Goal: Check status: Check status

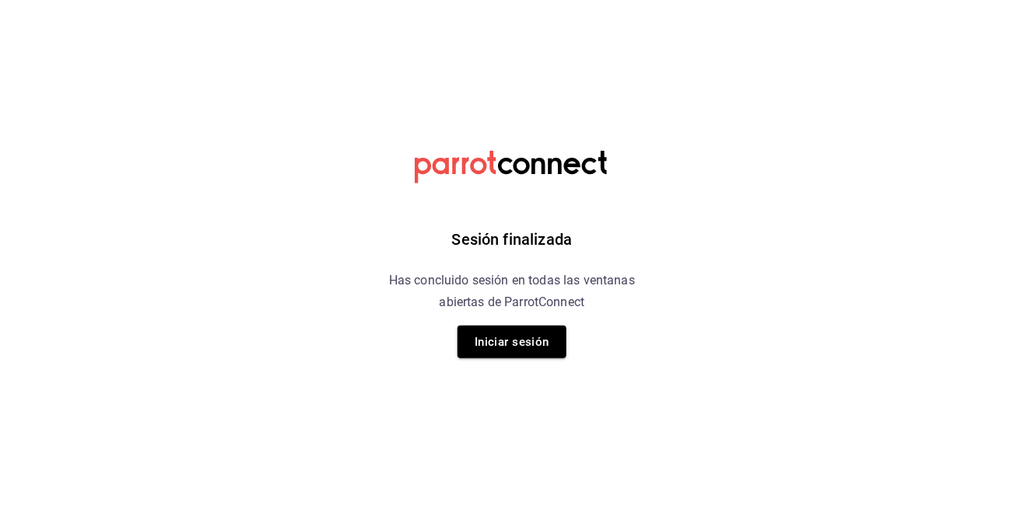
click at [516, 356] on button "Iniciar sesión" at bounding box center [511, 342] width 109 height 33
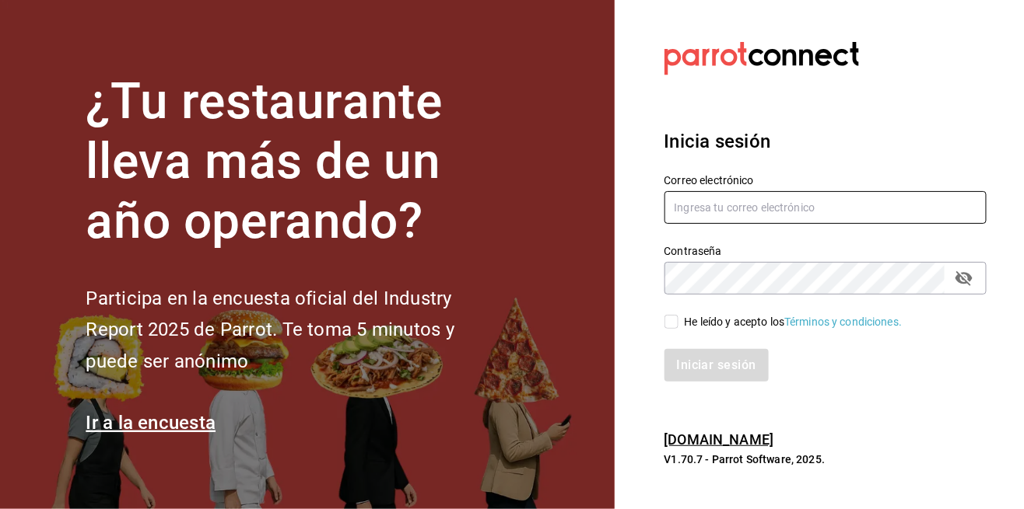
click at [692, 224] on input "text" at bounding box center [825, 207] width 323 height 33
type input "[PERSON_NAME][EMAIL_ADDRESS][DOMAIN_NAME]"
click at [667, 329] on input "He leído y acepto los Términos y condiciones." at bounding box center [671, 322] width 14 height 14
checkbox input "true"
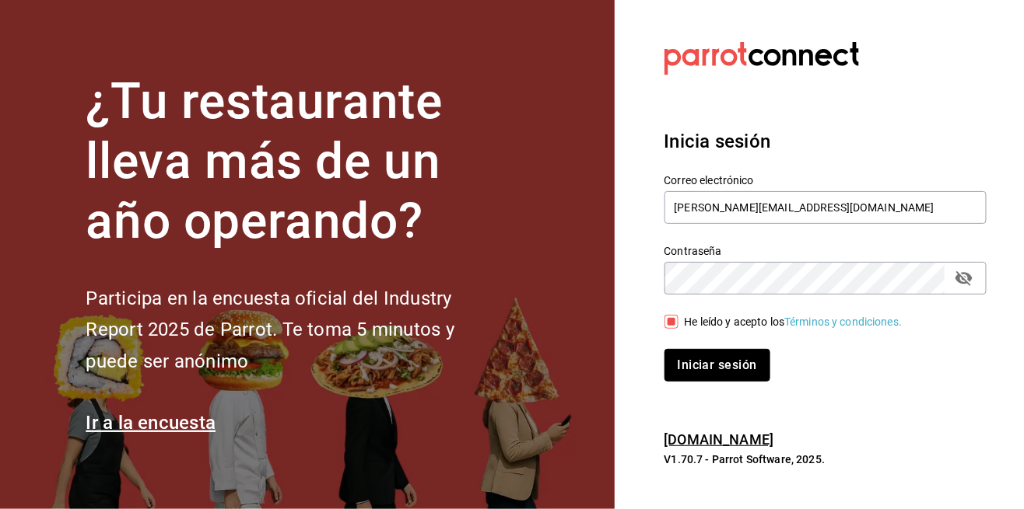
click at [704, 382] on button "Iniciar sesión" at bounding box center [717, 365] width 106 height 33
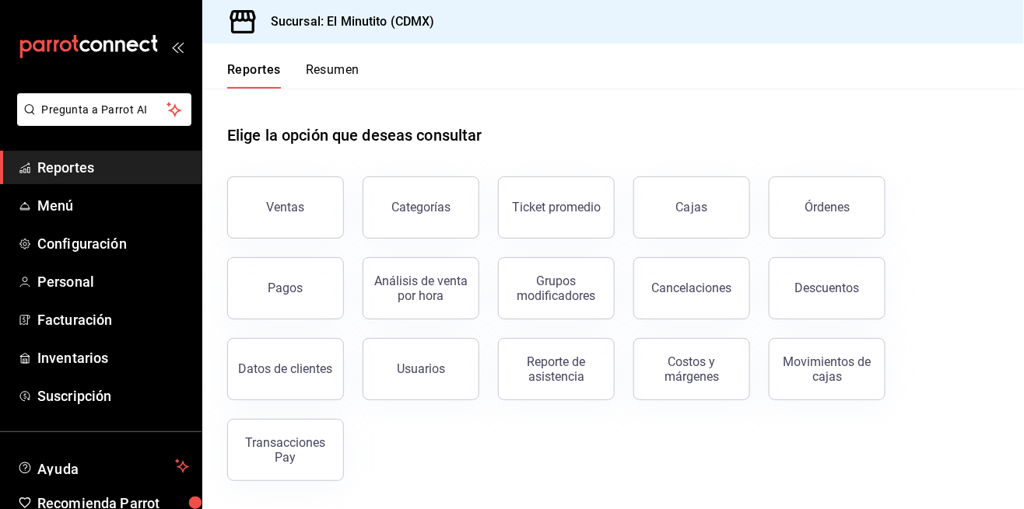
click at [687, 224] on link "Cajas" at bounding box center [691, 208] width 117 height 62
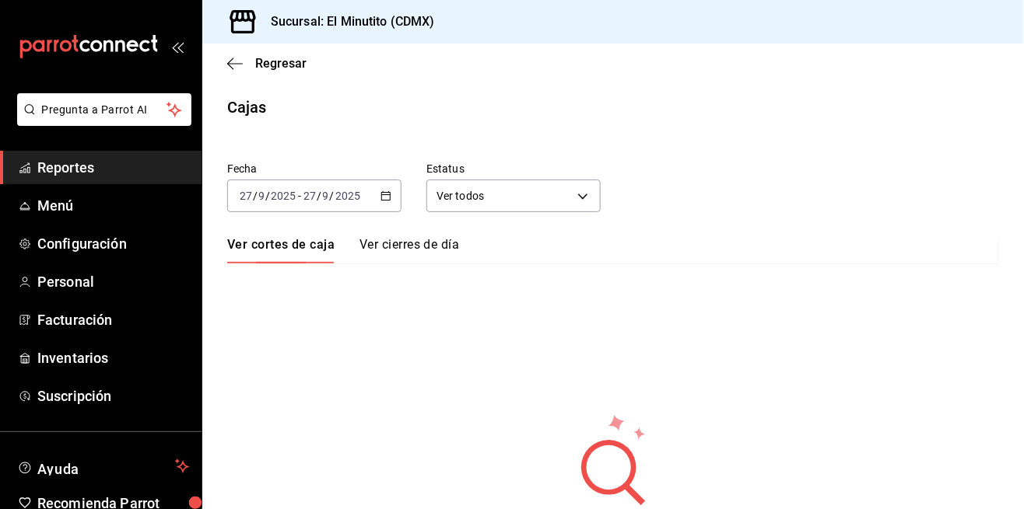
click at [396, 209] on div "2025-09-27 27 / 9 / 2025 - 2025-09-27 27 / 9 / 2025" at bounding box center [314, 196] width 174 height 33
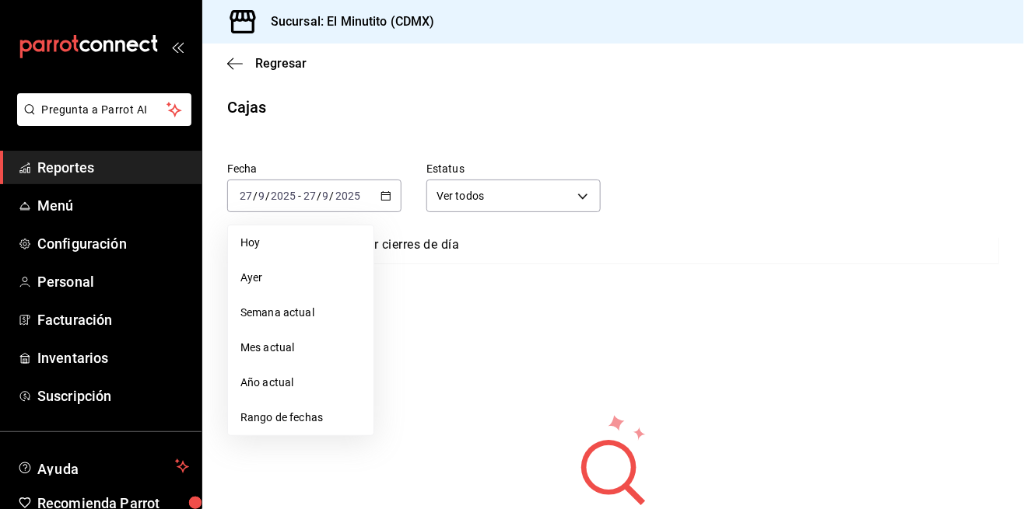
click at [254, 284] on span "Ayer" at bounding box center [300, 278] width 121 height 16
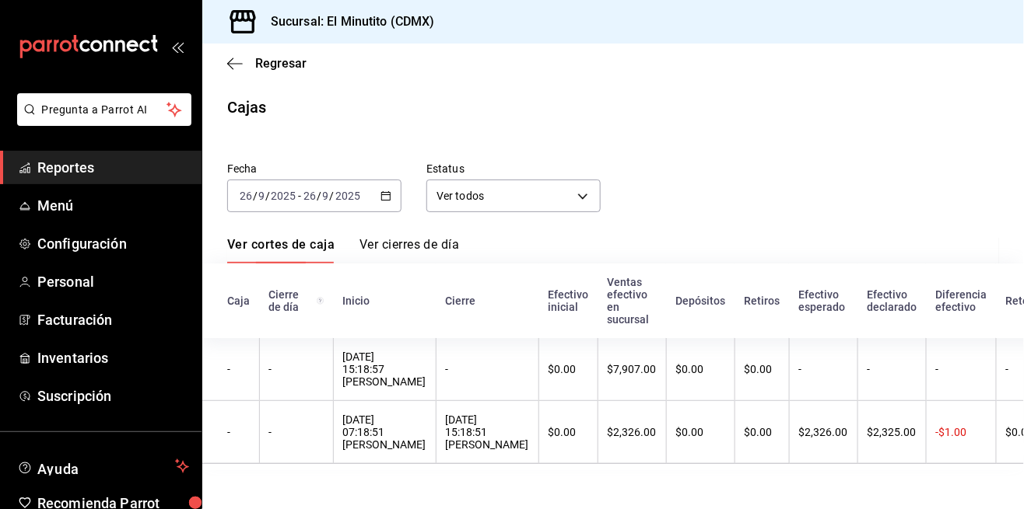
click at [411, 376] on div "26/09/2025 15:18:57 Benito Quintanar" at bounding box center [384, 369] width 83 height 37
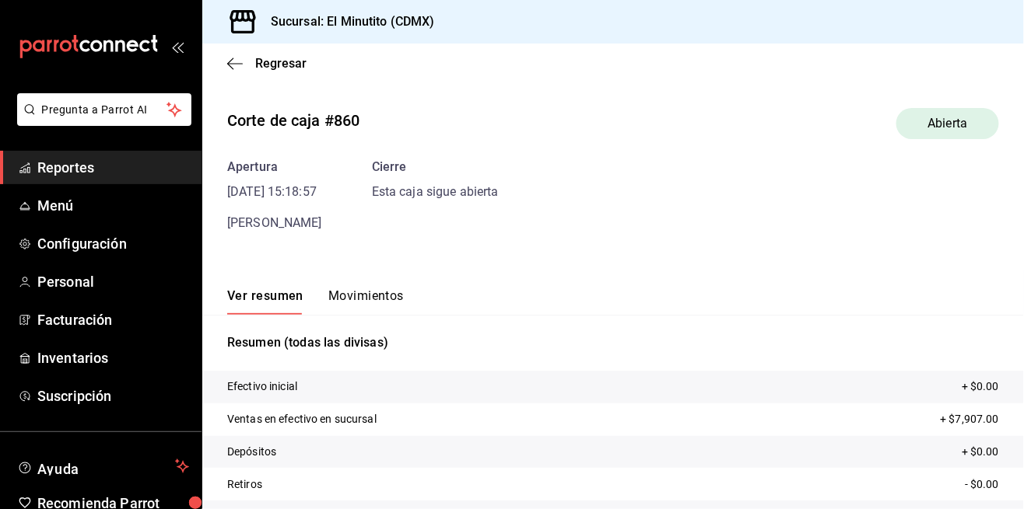
click at [272, 65] on span "Regresar" at bounding box center [280, 63] width 51 height 15
